Goal: Task Accomplishment & Management: Use online tool/utility

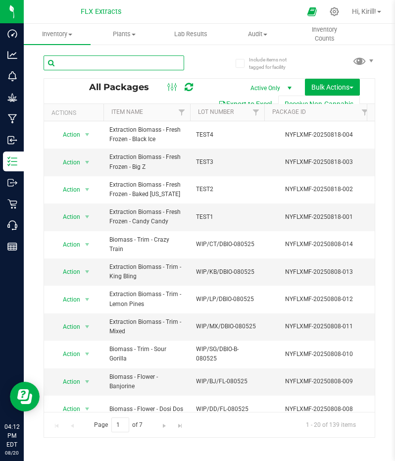
click at [131, 62] on input "text" at bounding box center [114, 62] width 141 height 15
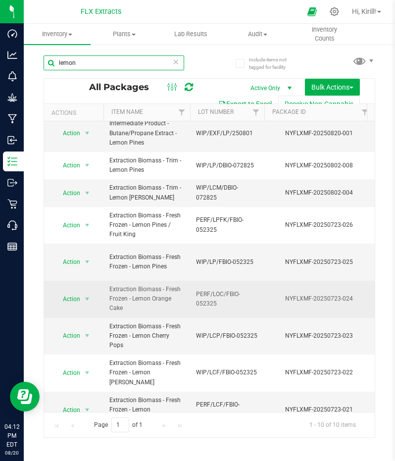
scroll to position [37, 0]
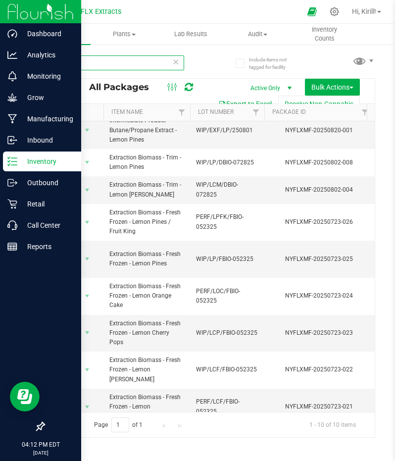
type input "lemon"
click at [32, 161] on p "Inventory" at bounding box center [46, 162] width 59 height 12
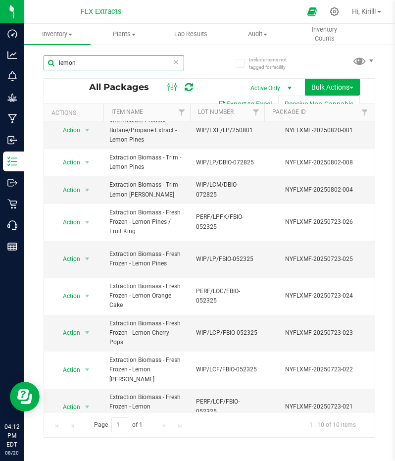
click at [119, 61] on input "lemon" at bounding box center [114, 62] width 141 height 15
click at [176, 63] on icon at bounding box center [175, 61] width 7 height 12
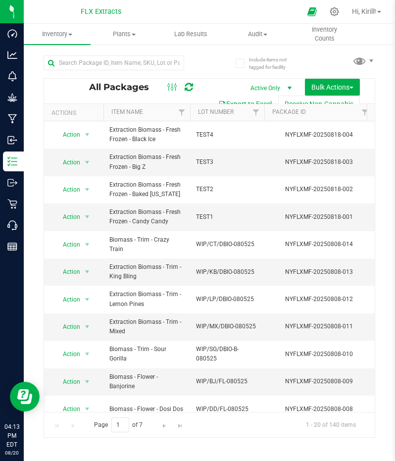
click at [155, 116] on th "Item Name" at bounding box center [147, 112] width 87 height 17
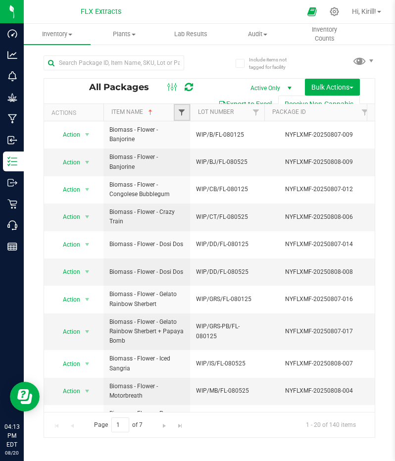
click at [181, 110] on span "Filter" at bounding box center [182, 113] width 8 height 8
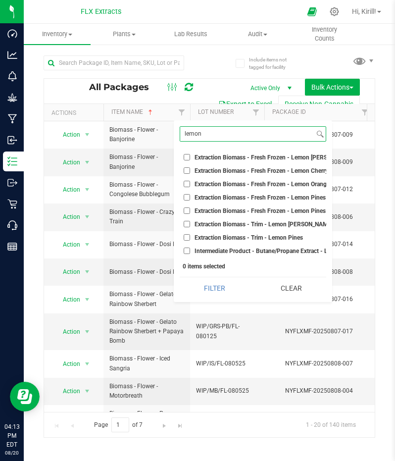
scroll to position [0, 34]
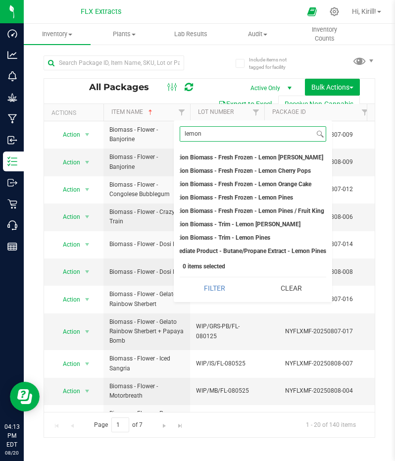
type input "lemon"
click at [262, 171] on span "Extraction Biomass - Fresh Frozen - Lemon Cherry Pops" at bounding box center [236, 171] width 149 height 6
click at [158, 171] on input "Extraction Biomass - Fresh Frozen - Lemon Cherry Pops" at bounding box center [154, 170] width 6 height 6
checkbox input "true"
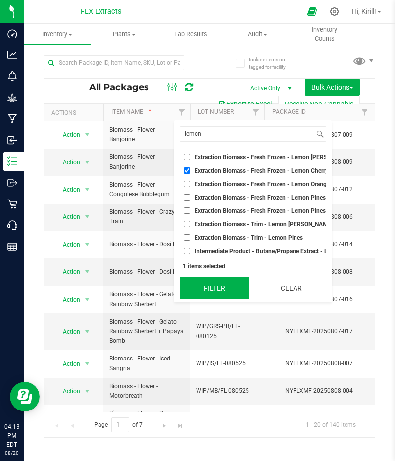
click at [240, 297] on button "Filter" at bounding box center [215, 288] width 70 height 22
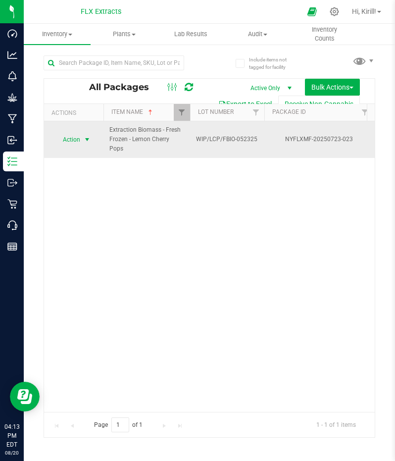
click at [85, 136] on span "select" at bounding box center [87, 140] width 8 height 8
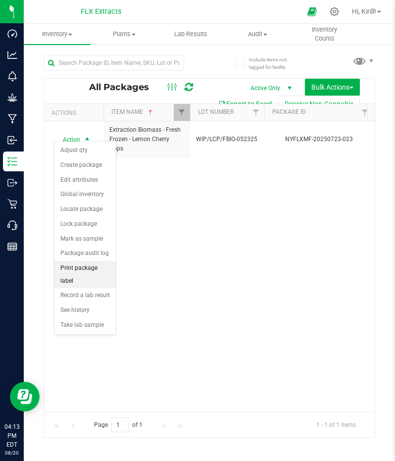
click at [83, 268] on li "Print package label" at bounding box center [85, 274] width 61 height 27
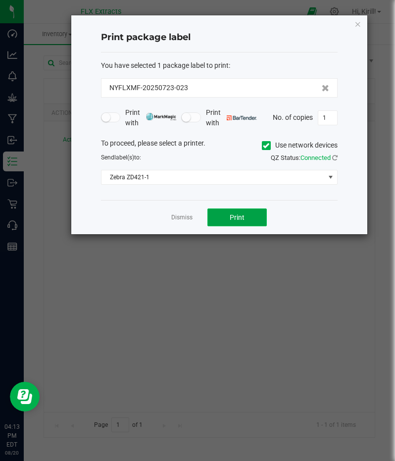
click at [243, 215] on span "Print" at bounding box center [237, 218] width 15 height 8
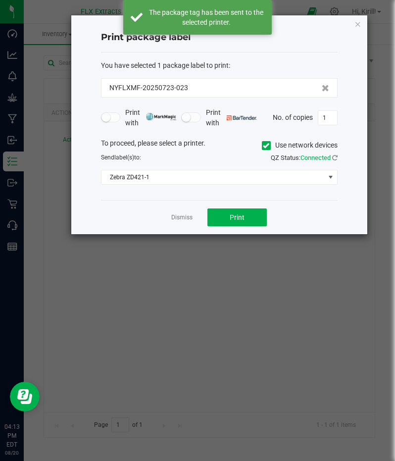
click at [170, 216] on div "Dismiss Print" at bounding box center [219, 217] width 237 height 34
click at [180, 219] on link "Dismiss" at bounding box center [181, 218] width 21 height 8
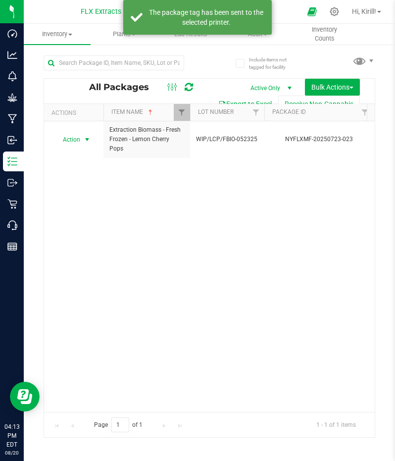
click at [158, 220] on div "Action Action Adjust qty Create package Edit attributes Global inventory Locate…" at bounding box center [209, 266] width 331 height 291
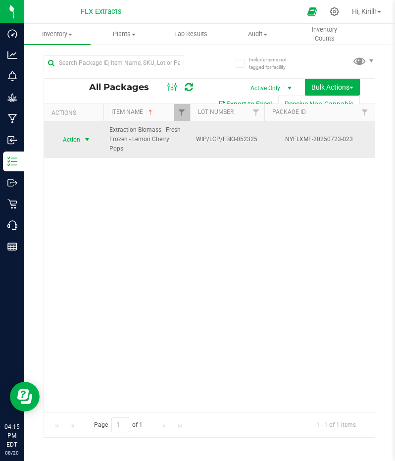
click at [80, 139] on span "Action" at bounding box center [67, 140] width 27 height 14
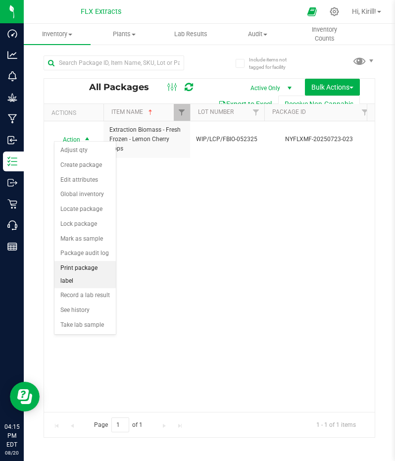
click at [89, 268] on li "Print package label" at bounding box center [85, 274] width 61 height 27
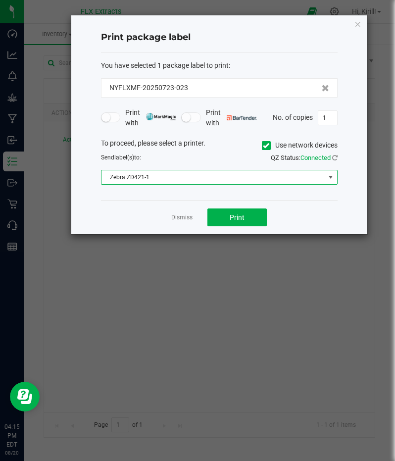
click at [331, 175] on span at bounding box center [331, 177] width 8 height 8
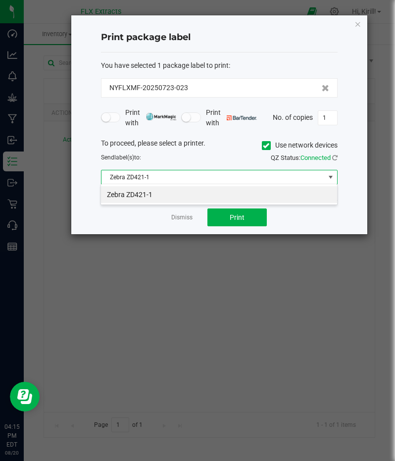
scroll to position [14, 237]
click at [331, 175] on span at bounding box center [331, 177] width 8 height 8
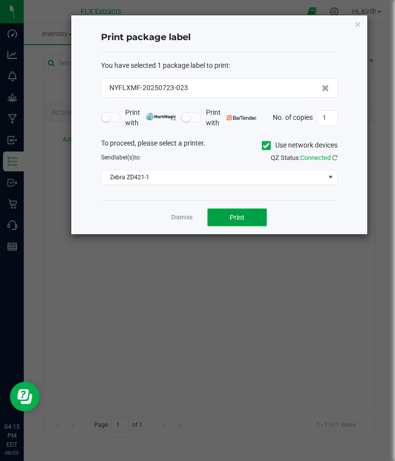
click at [235, 221] on button "Print" at bounding box center [237, 218] width 59 height 18
click at [256, 215] on button "Print" at bounding box center [237, 218] width 59 height 18
type input "8"
click at [231, 222] on button "Print" at bounding box center [237, 218] width 59 height 18
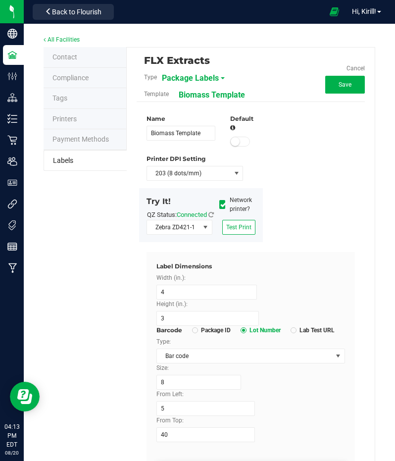
click at [309, 184] on div "Name Biomass Template Default Printer DPI Setting 203 (8 dots/mm) Try It! QZ St…" at bounding box center [251, 182] width 224 height 140
click at [286, 167] on div "Name Biomass Template Default Printer DPI Setting 203 (8 dots/mm) Try It! QZ St…" at bounding box center [251, 182] width 224 height 140
click at [287, 175] on div "Name Biomass Template Default Printer DPI Setting 203 (8 dots/mm) Try It! QZ St…" at bounding box center [251, 182] width 224 height 140
click at [327, 87] on button "Save" at bounding box center [346, 85] width 40 height 18
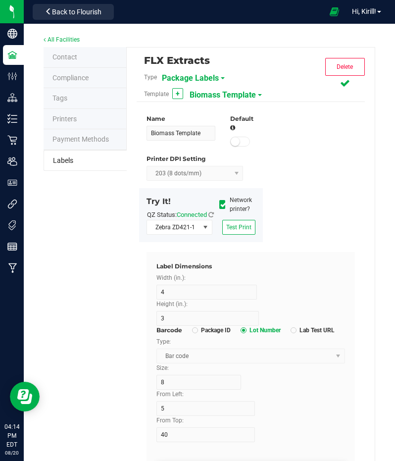
click at [217, 80] on div "Package Labels" at bounding box center [216, 78] width 109 height 18
click at [205, 76] on span "Package Labels" at bounding box center [190, 78] width 57 height 17
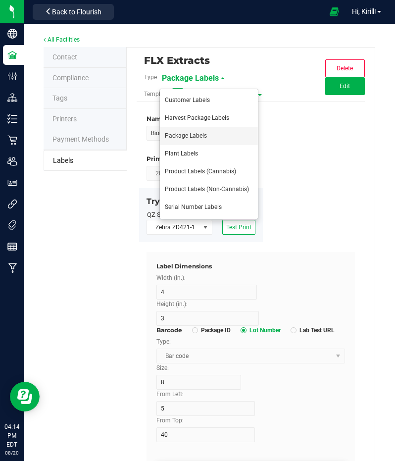
click at [207, 134] on li "Package Labels" at bounding box center [209, 136] width 98 height 18
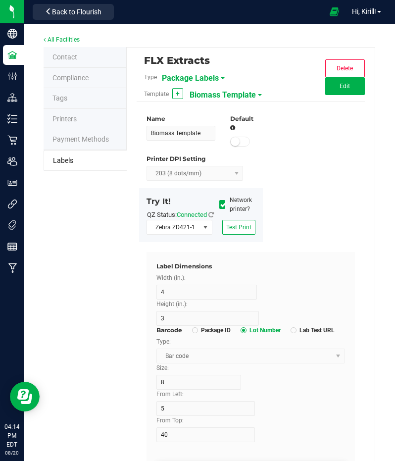
click at [255, 96] on div "Template + Biomass Template" at bounding box center [213, 94] width 153 height 17
click at [258, 95] on span at bounding box center [260, 95] width 4 height 2
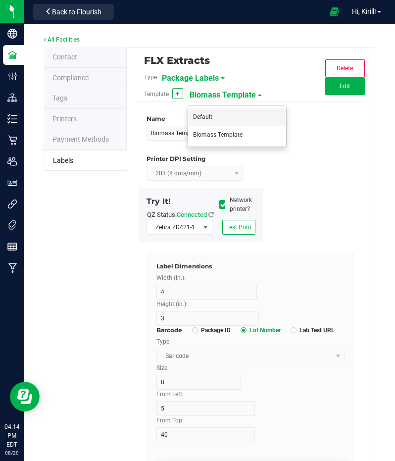
click at [219, 112] on li "Default" at bounding box center [237, 118] width 98 height 18
type input "Default"
type input "2.25"
type input "1.25"
type input "10"
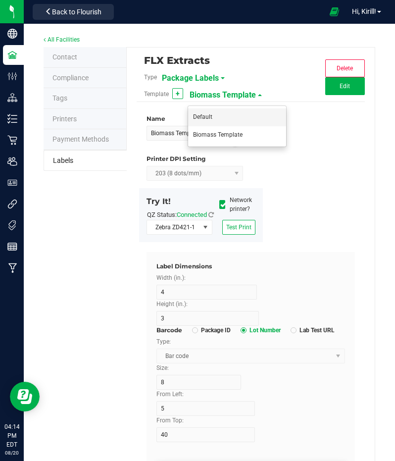
type input "15"
type input "30"
type input "SKU Name"
type input "2"
type input "Biomass Extract Fresh Frozen"
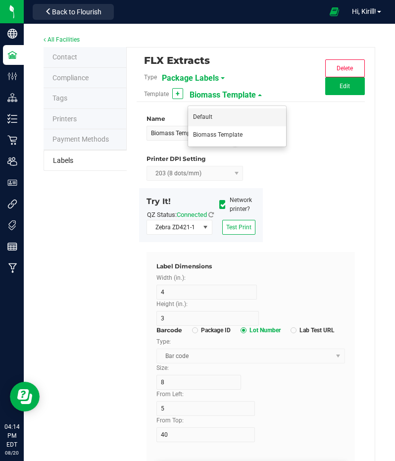
type input "Strain"
type input "2"
type input "Gelato"
type input "Package Date"
type input "2"
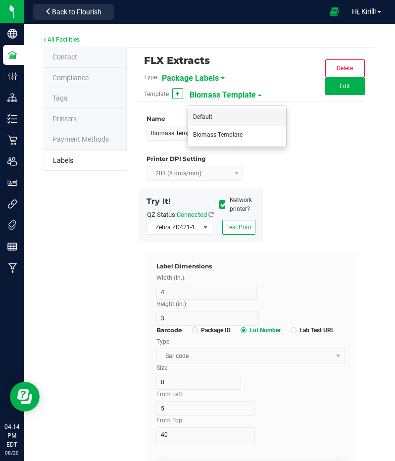
type input "4/20/2019"
type input "Lot Number"
type input "2"
type input "LOT918234"
type input "Package ID"
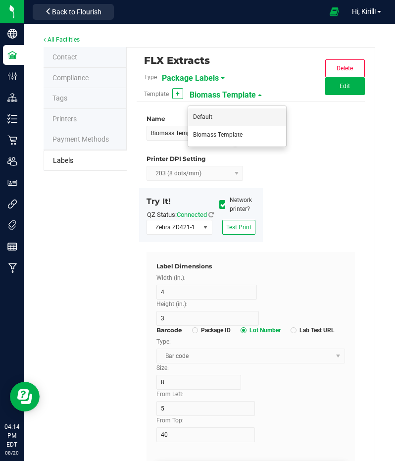
type input "5"
type input "CADMODS-20230420-096"
type input "Size"
type input "20"
type input "44 ea"
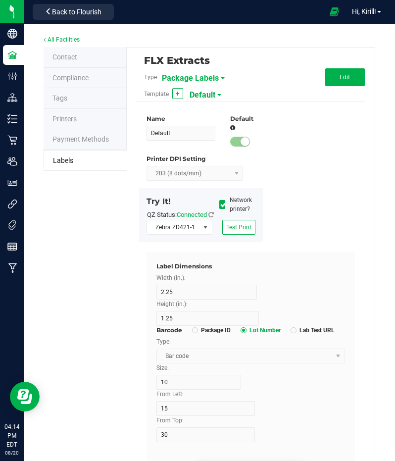
click at [321, 210] on div "Name Default Default Printer DPI Setting 203 (8 dots/mm) Try It! QZ Status: Con…" at bounding box center [251, 182] width 224 height 140
click at [343, 81] on button "Edit" at bounding box center [346, 77] width 40 height 18
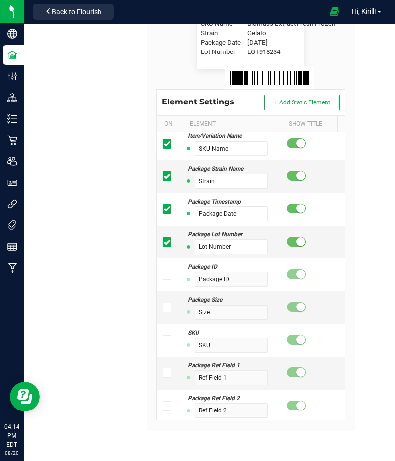
scroll to position [6, 0]
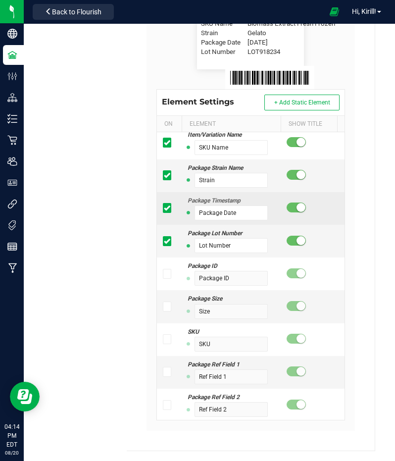
click at [165, 208] on icon at bounding box center [167, 208] width 6 height 0
click at [0, 0] on input "checkbox" at bounding box center [0, 0] width 0 height 0
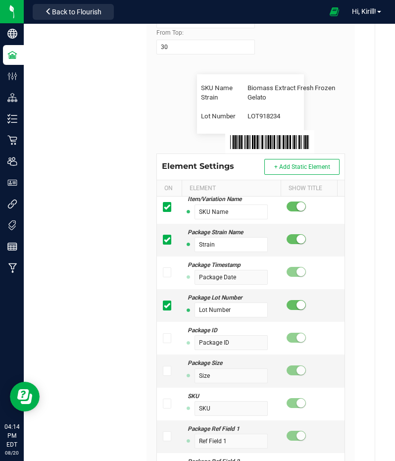
scroll to position [387, 0]
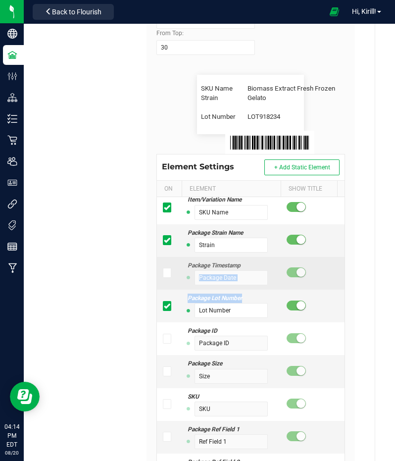
drag, startPoint x: 263, startPoint y: 306, endPoint x: 256, endPoint y: 274, distance: 32.4
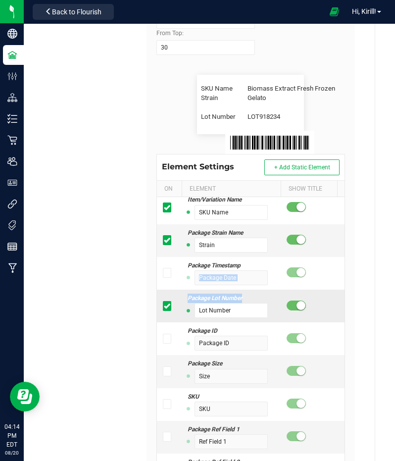
scroll to position [0, 293]
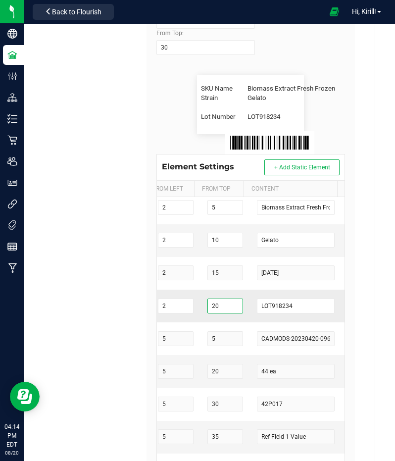
drag, startPoint x: 221, startPoint y: 315, endPoint x: 194, endPoint y: 312, distance: 26.9
click at [208, 312] on input "20" at bounding box center [226, 306] width 36 height 15
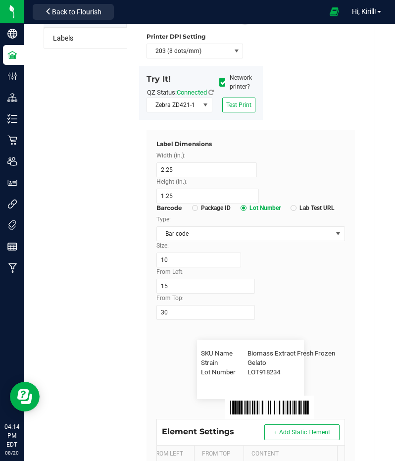
scroll to position [122, 0]
type input "15"
click at [247, 109] on span "Test Print" at bounding box center [238, 105] width 25 height 7
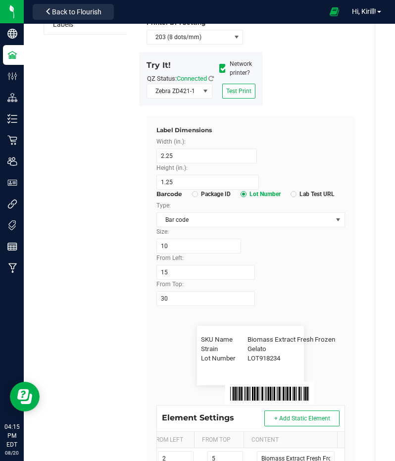
scroll to position [138, 0]
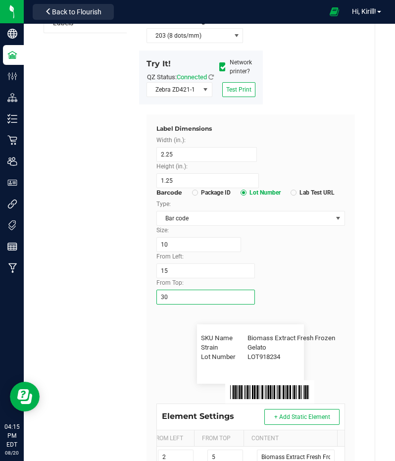
drag, startPoint x: 198, startPoint y: 310, endPoint x: 128, endPoint y: 307, distance: 69.4
click at [128, 307] on div "FLX Extracts Type Package Labels Template Default Cancel Save Name Default Defa…" at bounding box center [251, 338] width 249 height 856
type input "25"
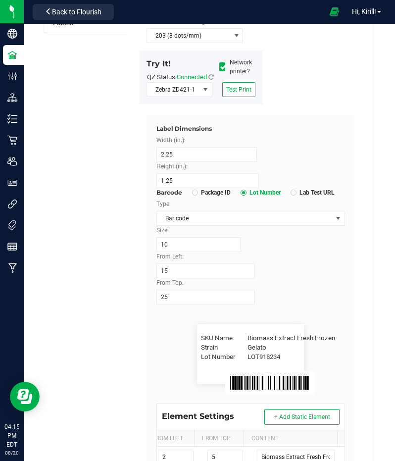
click at [286, 278] on div "From Left: 15" at bounding box center [251, 265] width 204 height 26
click at [237, 93] on span "Test Print" at bounding box center [238, 89] width 25 height 7
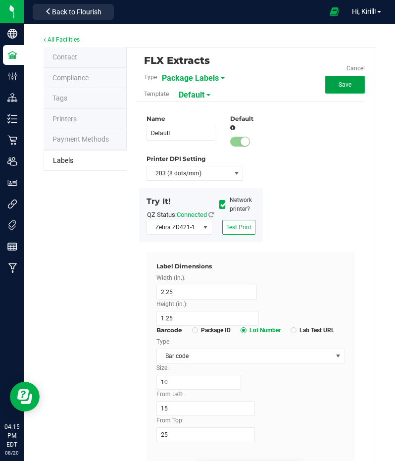
click at [344, 88] on button "Save" at bounding box center [346, 85] width 40 height 18
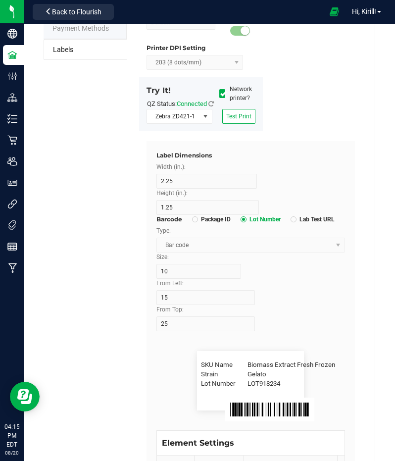
scroll to position [113, 0]
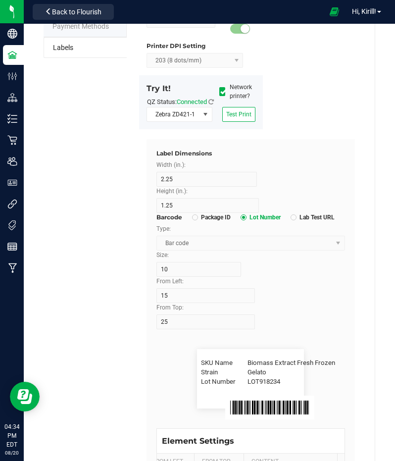
click at [328, 95] on div "Name Default Default Printer DPI Setting 203 (8 dots/mm) Try It! QZ Status: Con…" at bounding box center [251, 69] width 224 height 140
